Goal: Transaction & Acquisition: Book appointment/travel/reservation

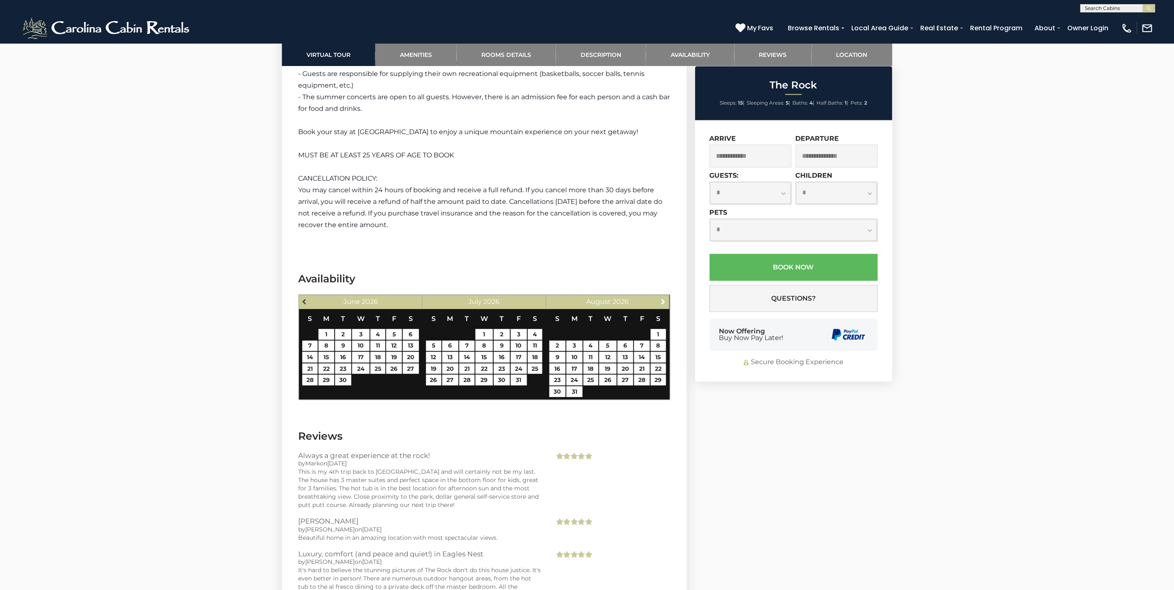
click at [304, 299] on span "Previous" at bounding box center [304, 302] width 7 height 7
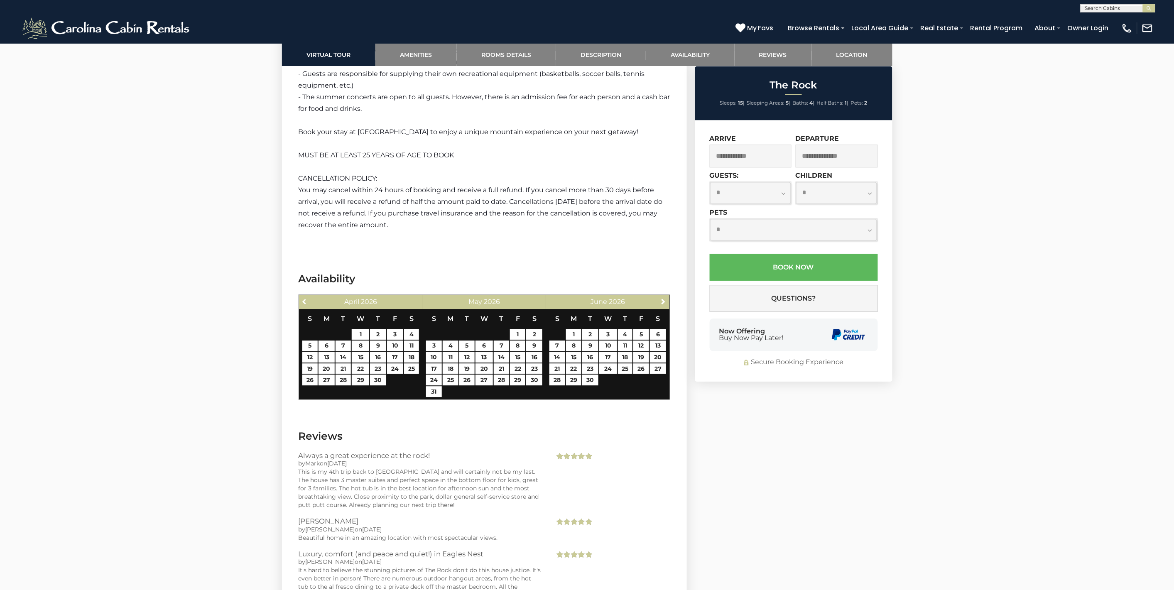
click at [304, 299] on span "Previous" at bounding box center [304, 302] width 7 height 7
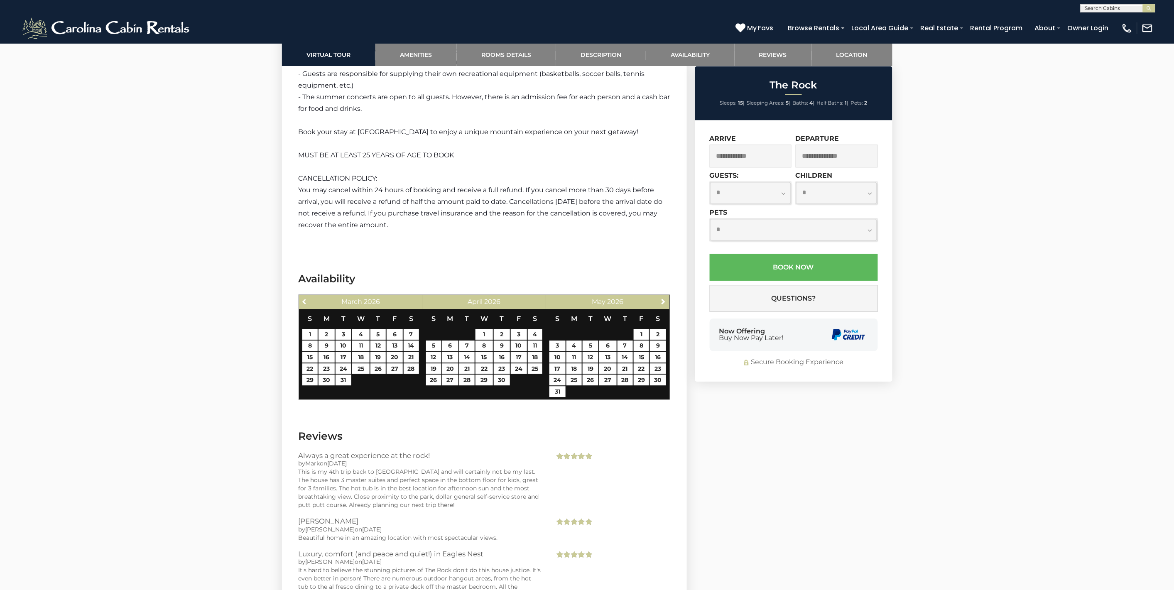
click at [304, 299] on span "Previous" at bounding box center [304, 302] width 7 height 7
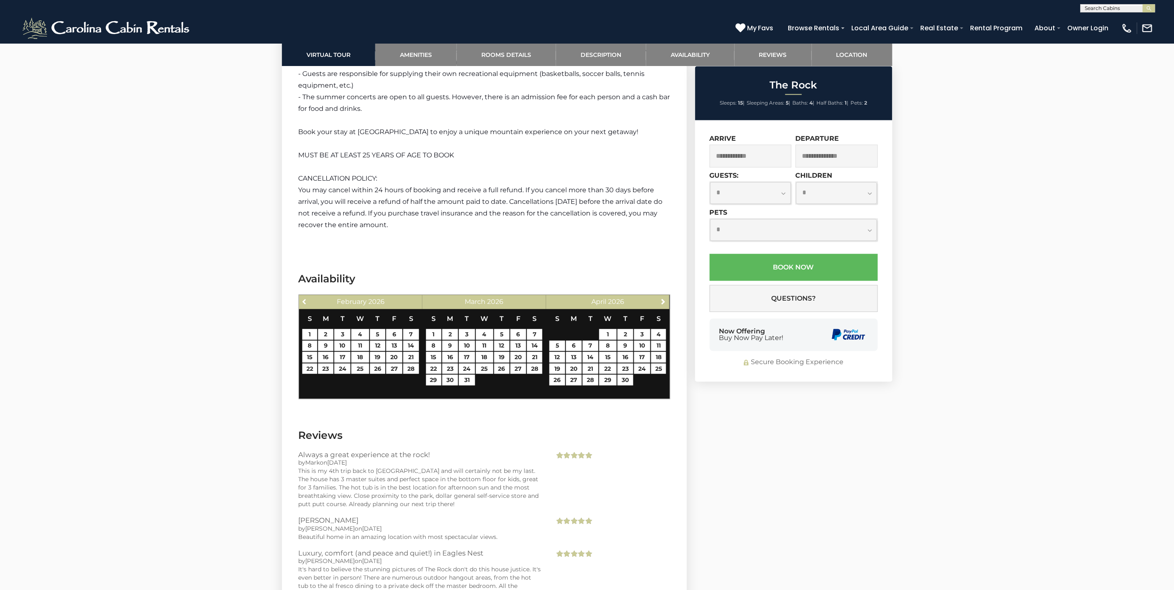
click at [304, 299] on span "Previous" at bounding box center [304, 302] width 7 height 7
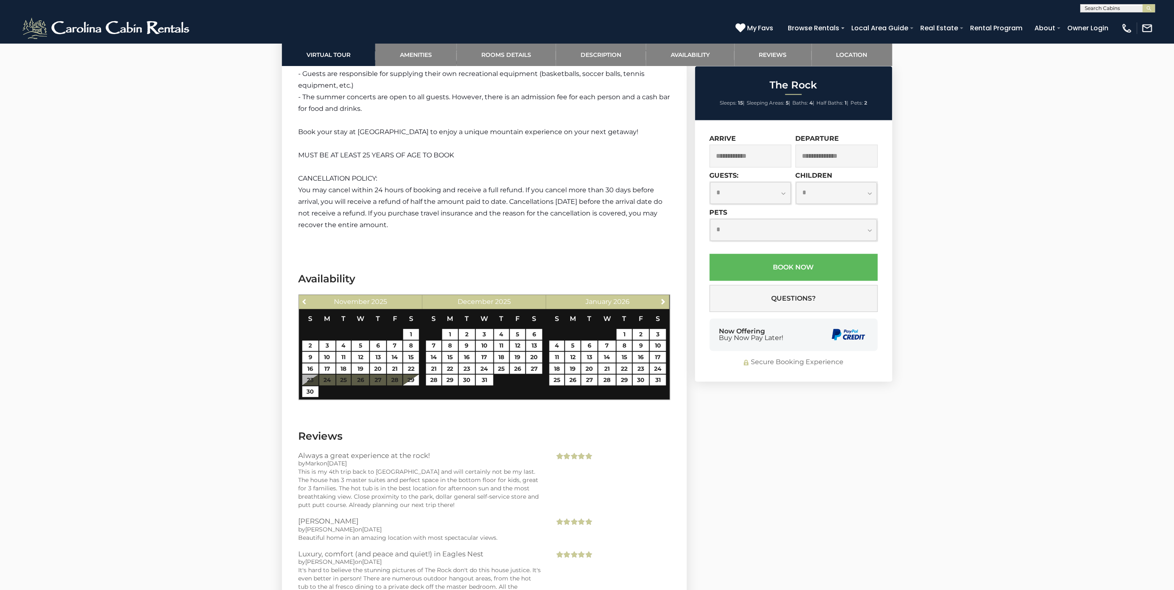
click at [304, 299] on span "Previous" at bounding box center [304, 302] width 7 height 7
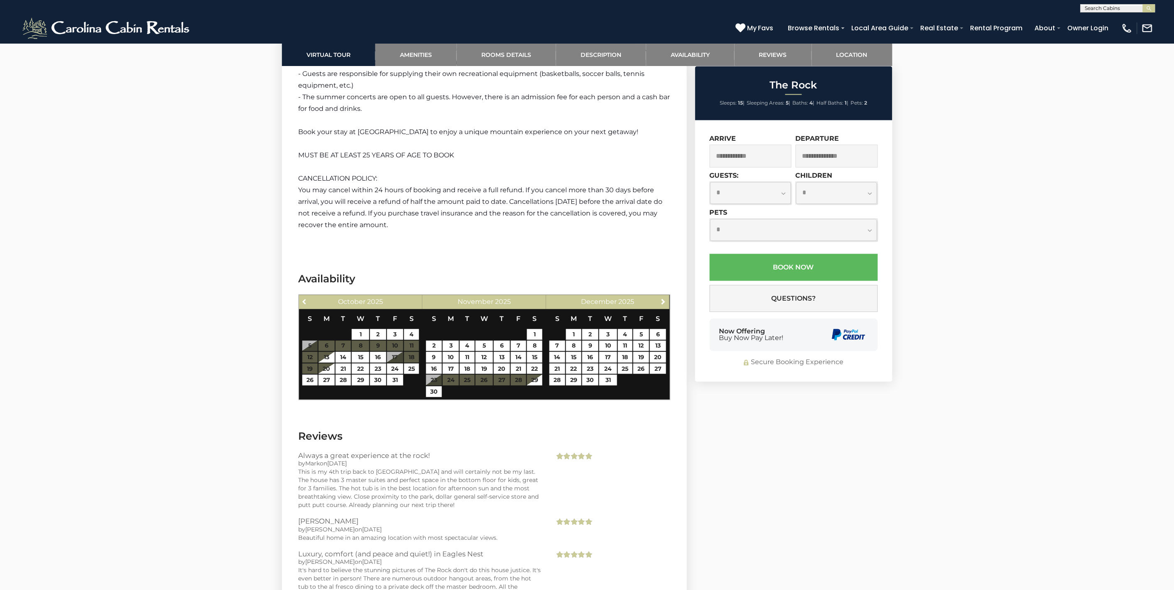
click at [304, 299] on span "Previous" at bounding box center [304, 302] width 7 height 7
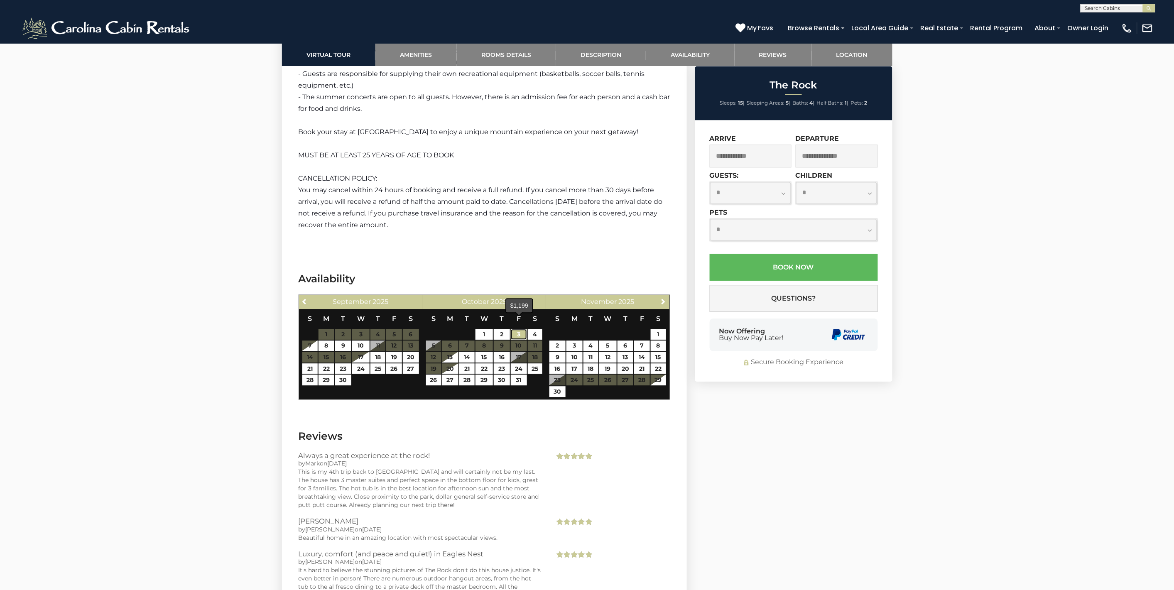
click at [514, 329] on link "3" at bounding box center [519, 334] width 16 height 11
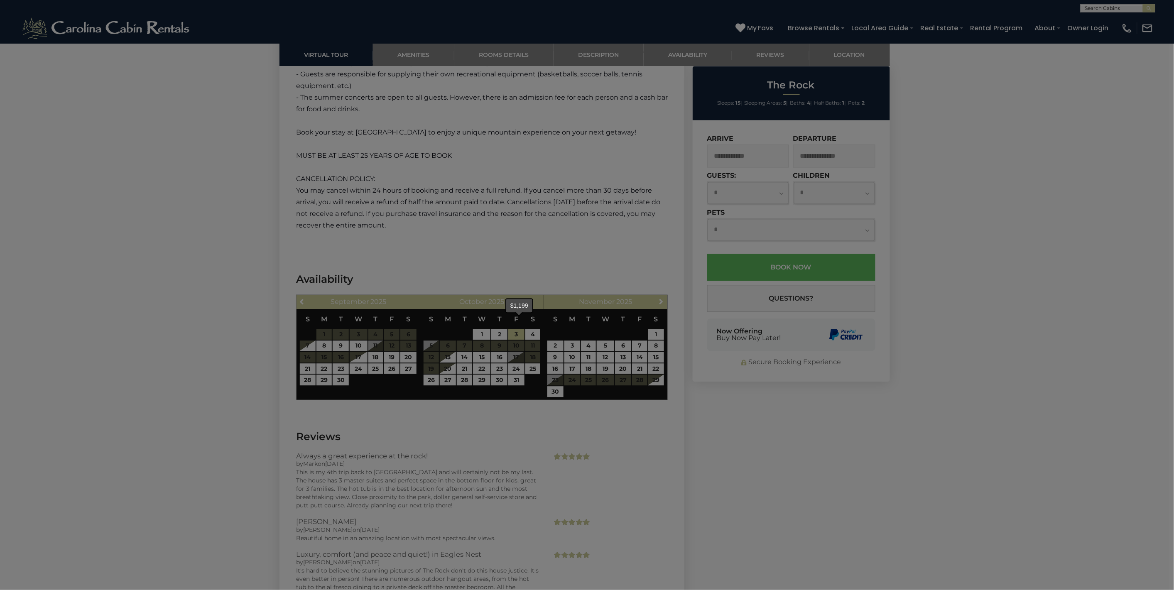
type input "**********"
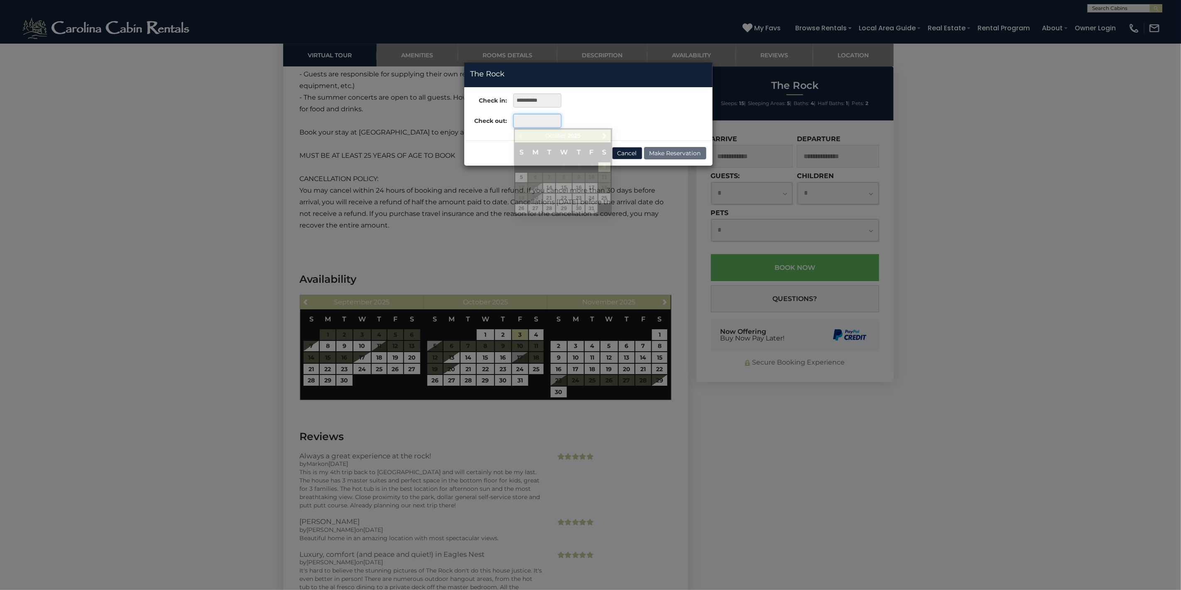
click at [538, 121] on input "text" at bounding box center [537, 121] width 48 height 14
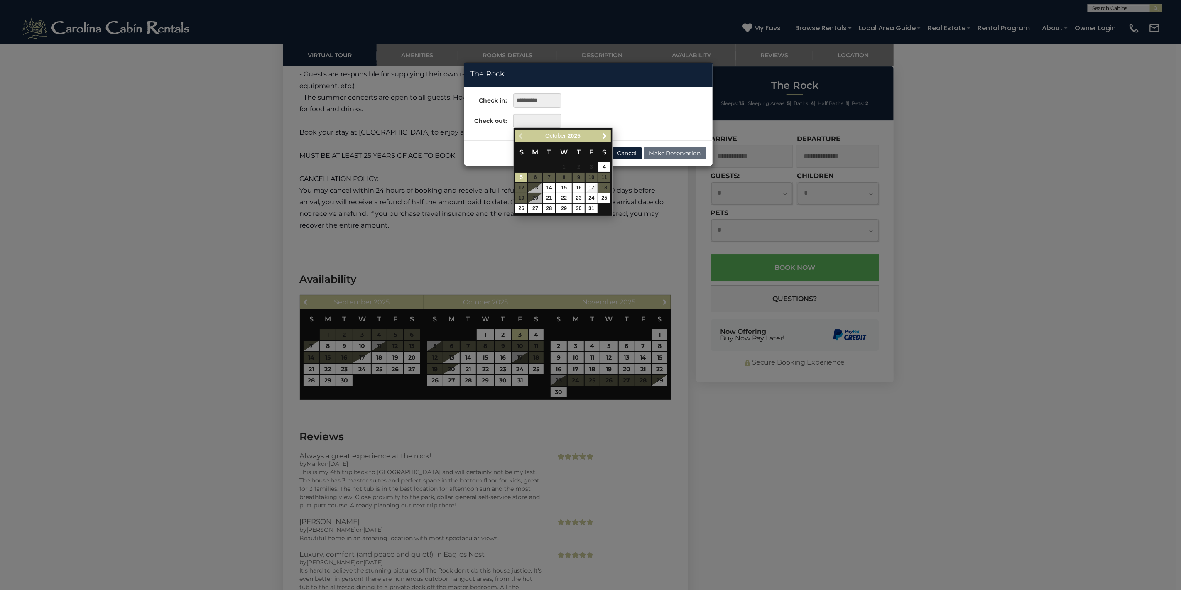
click at [524, 178] on link "5" at bounding box center [521, 178] width 12 height 10
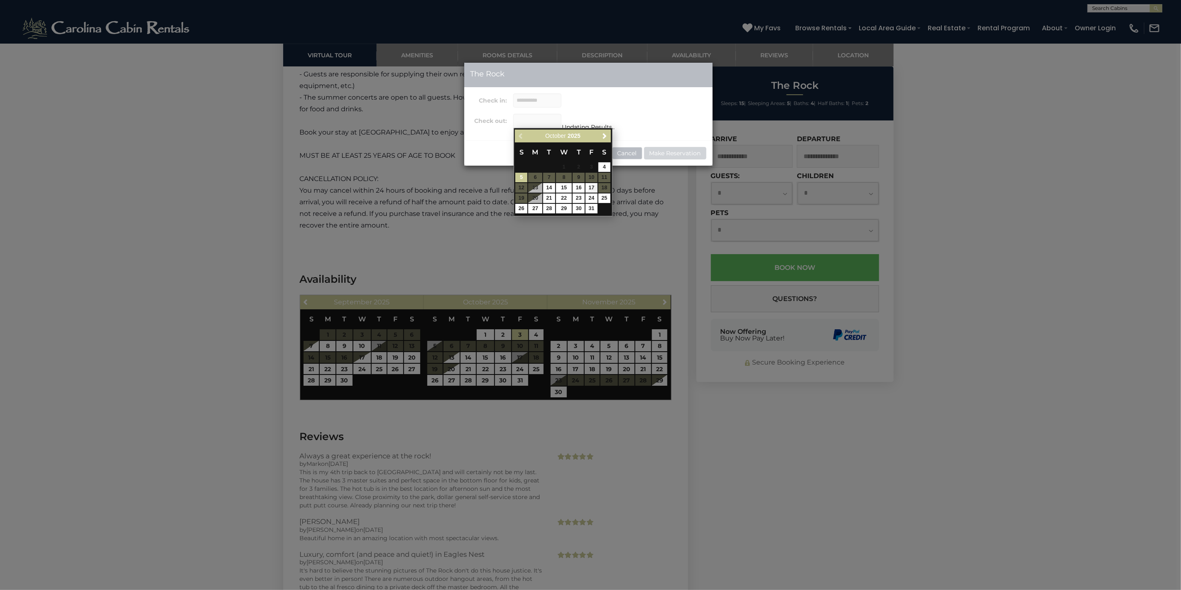
type input "**********"
